Goal: Information Seeking & Learning: Check status

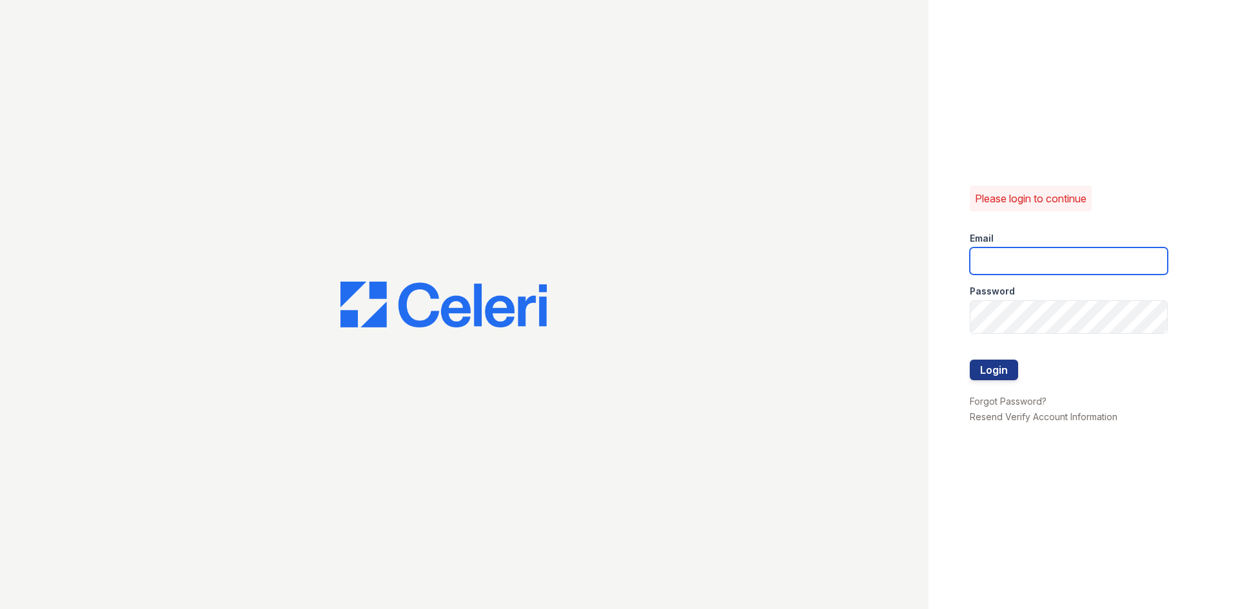
type input "springparc.am@cafmanagement.com"
click at [1015, 393] on div at bounding box center [1069, 387] width 198 height 13
click at [1013, 381] on button "Login" at bounding box center [994, 370] width 48 height 21
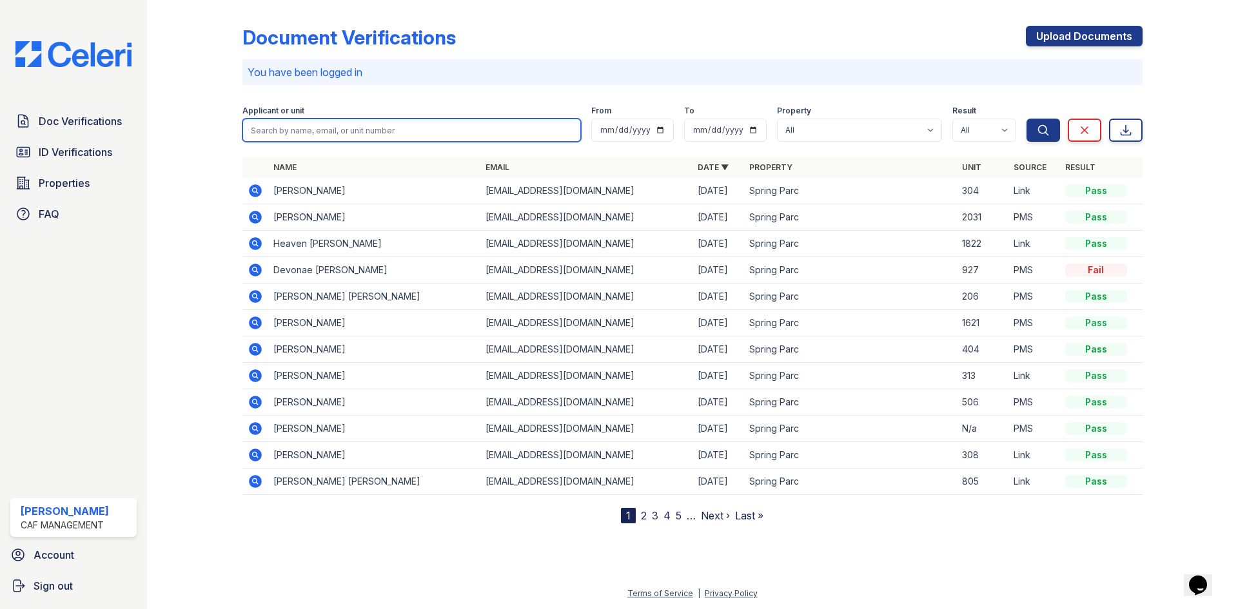
click at [351, 142] on input "search" at bounding box center [411, 130] width 339 height 23
type input "sands"
click at [1027, 119] on button "Search" at bounding box center [1044, 130] width 34 height 23
